Goal: Find specific fact: Find specific fact

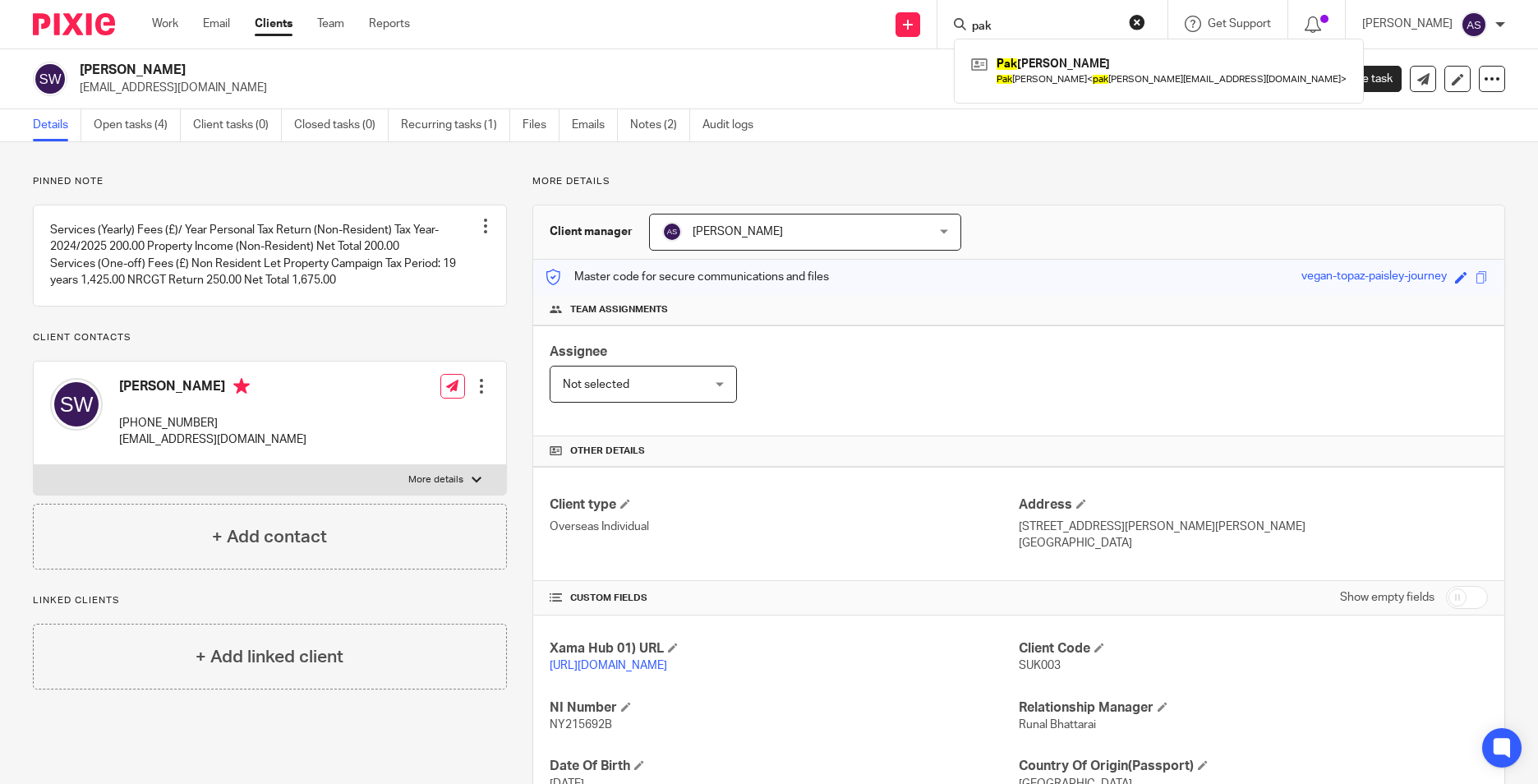
click at [1077, 123] on div "Details Open tasks (4) Client tasks (0) Closed tasks (0) Recurring tasks (1) Fi…" at bounding box center [769, 125] width 1538 height 33
click at [78, 28] on img at bounding box center [74, 24] width 83 height 22
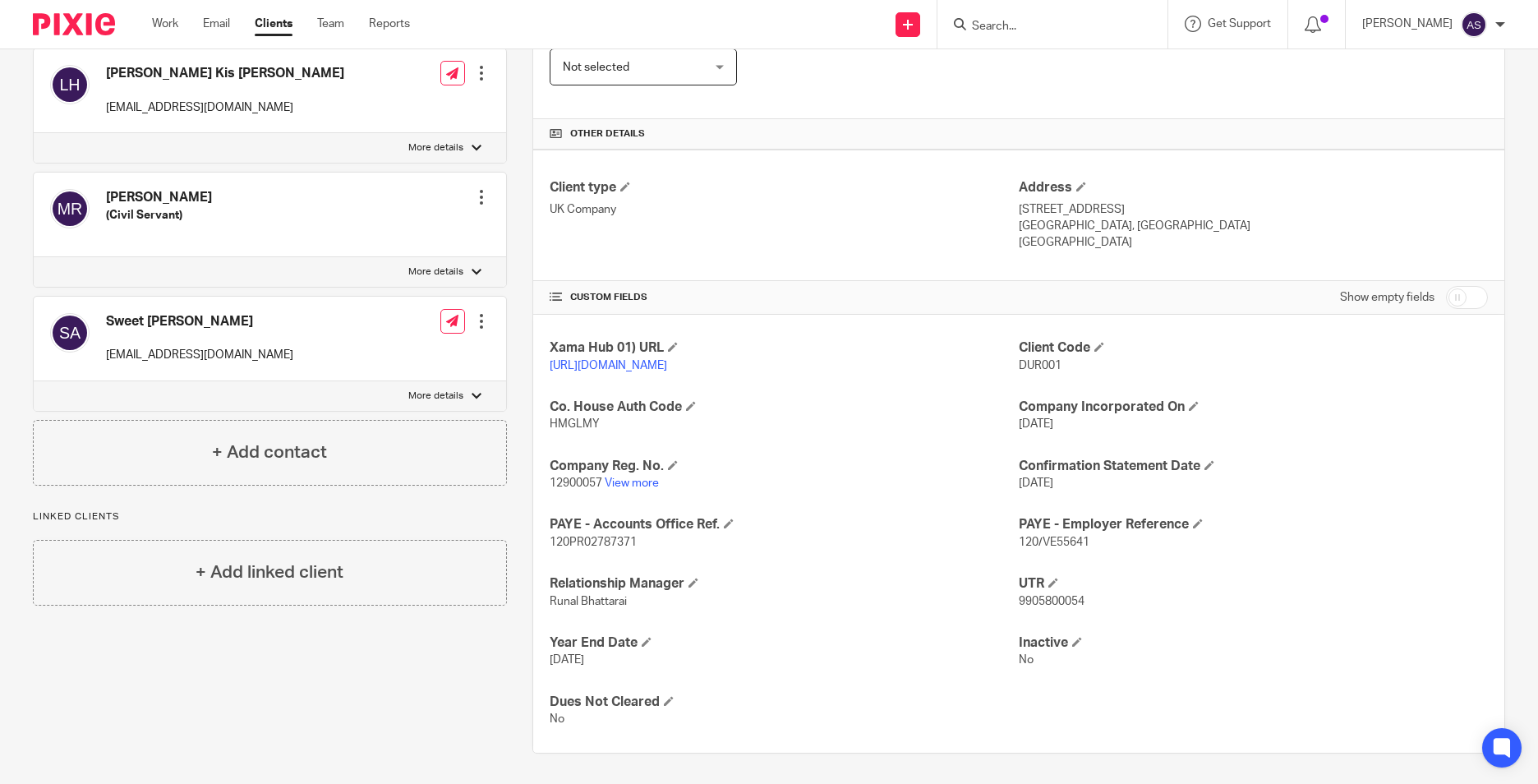
scroll to position [337, 0]
click at [600, 541] on span "120PR02787371" at bounding box center [593, 540] width 87 height 12
copy span "120PR02787371"
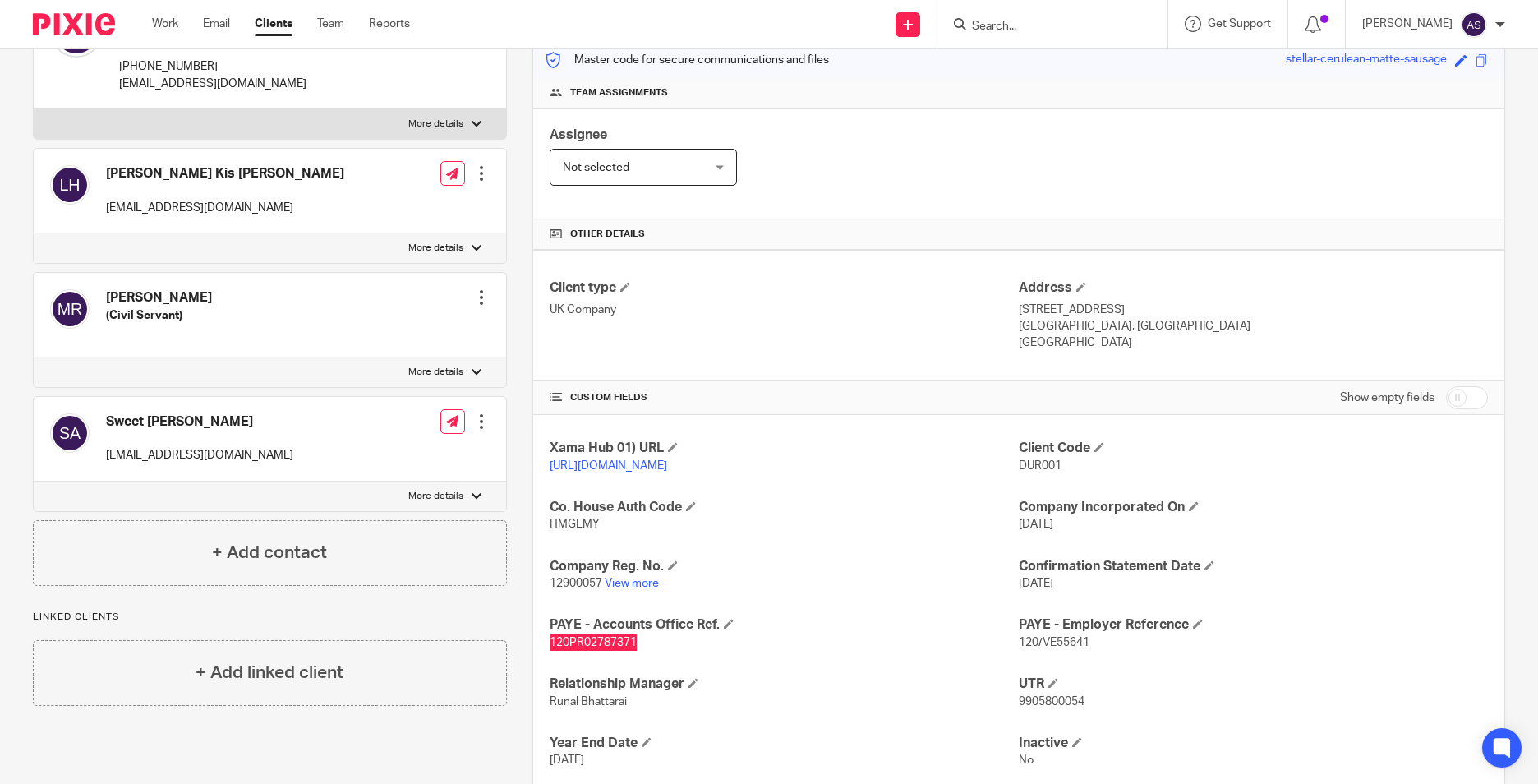
scroll to position [0, 0]
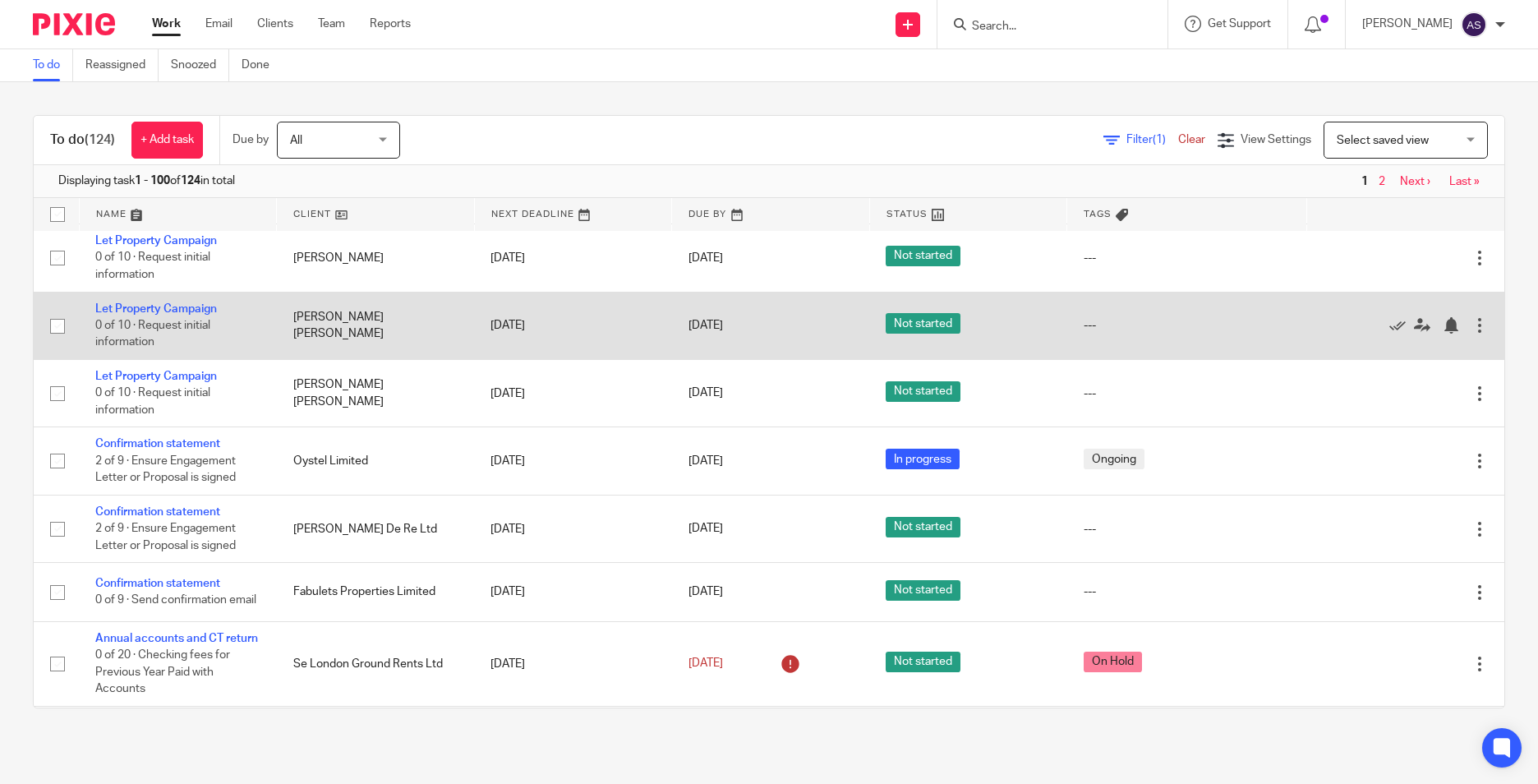
scroll to position [986, 0]
